Goal: Contribute content: Add original content to the website for others to see

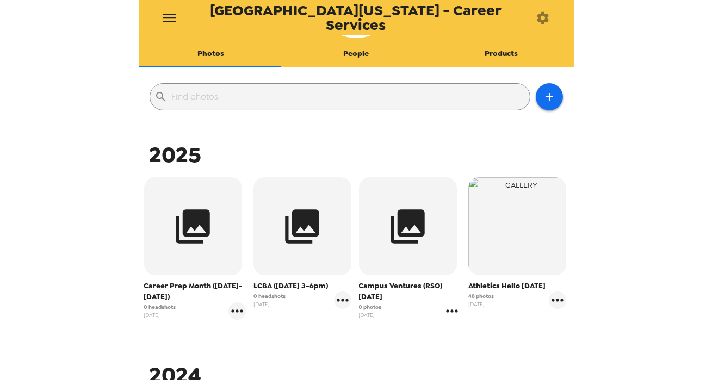
scroll to position [98, 0]
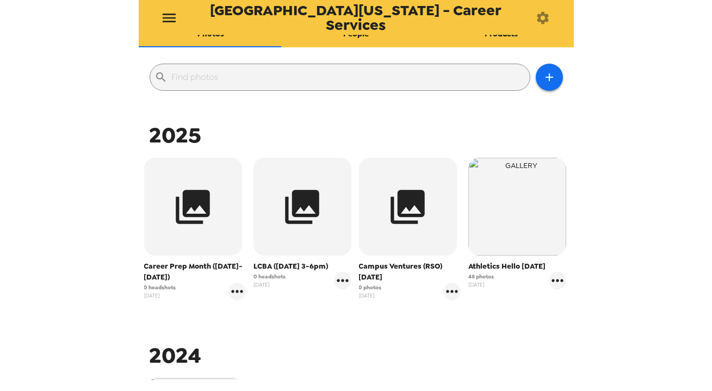
click at [455, 296] on div "Campus Ventures (RSO) [DATE] 0 photos [DATE]" at bounding box center [410, 229] width 108 height 148
click at [451, 295] on icon "gallery menu" at bounding box center [451, 291] width 17 height 17
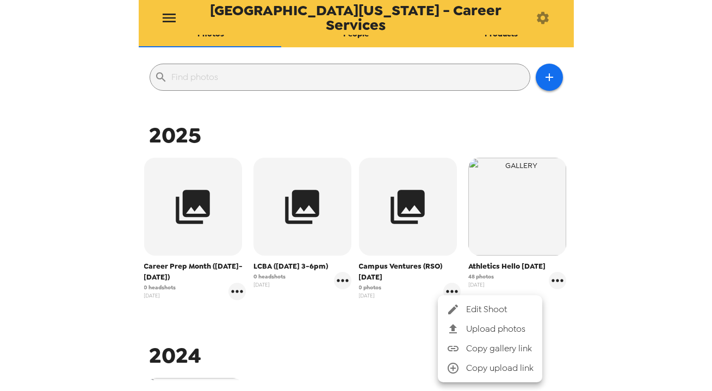
click at [480, 310] on span "Edit Shoot" at bounding box center [499, 309] width 67 height 13
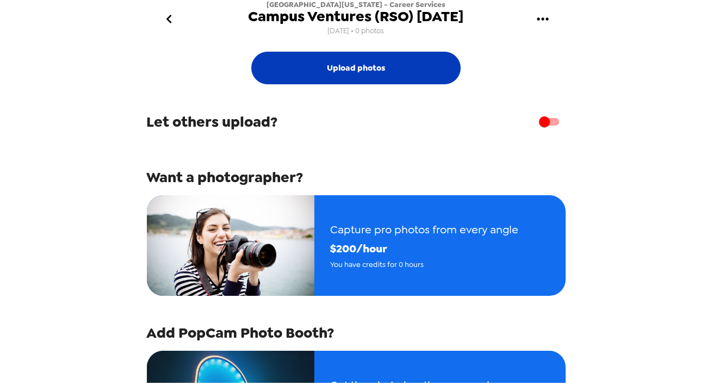
click at [390, 65] on button "Upload photos" at bounding box center [355, 68] width 209 height 33
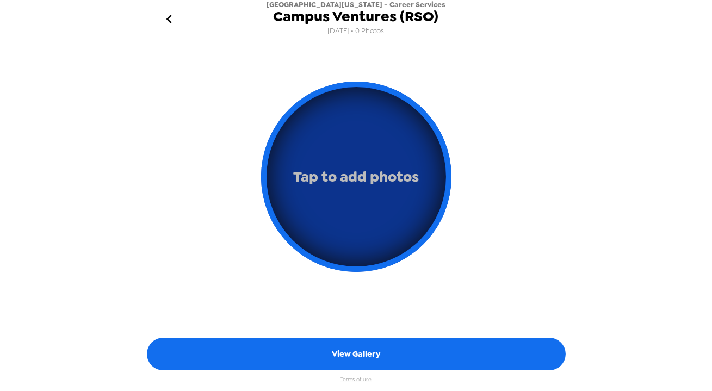
click at [359, 157] on button "Tap to add photos" at bounding box center [356, 177] width 190 height 190
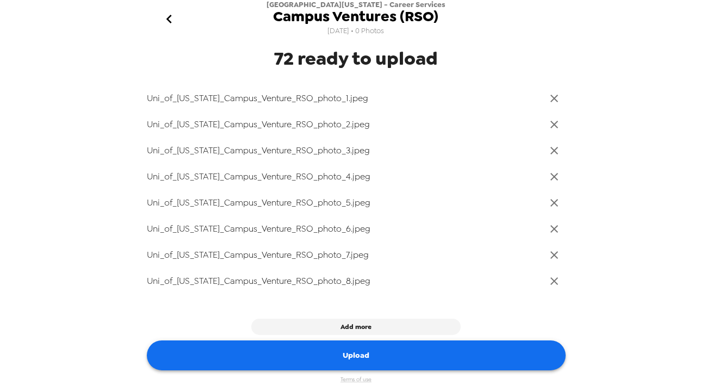
click at [395, 360] on button "Upload" at bounding box center [356, 356] width 419 height 30
